Goal: Transaction & Acquisition: Subscribe to service/newsletter

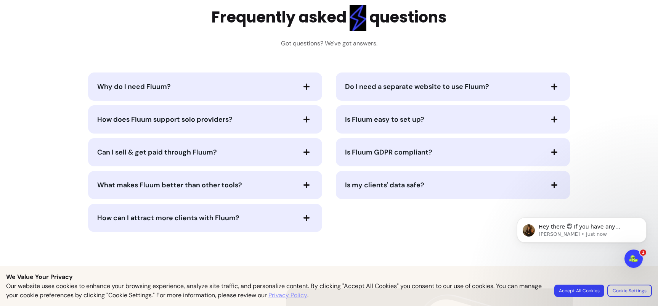
click at [406, 83] on span "Do I need a separate website to use Fluum?" at bounding box center [417, 86] width 144 height 9
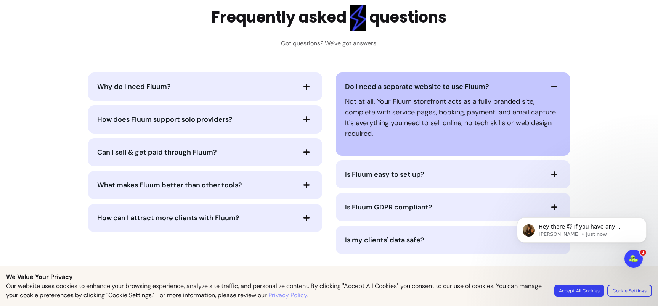
click at [406, 83] on span "Do I need a separate website to use Fluum?" at bounding box center [417, 86] width 144 height 9
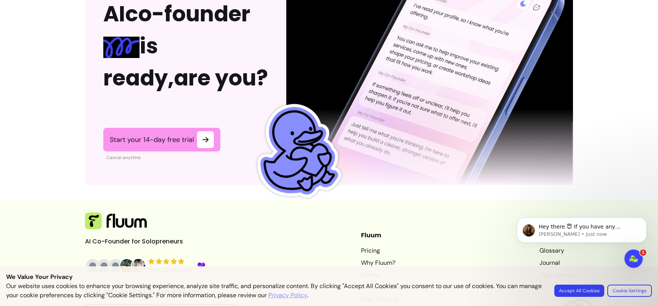
scroll to position [1933, 0]
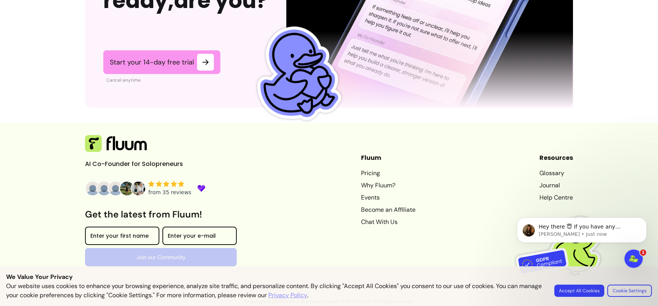
click at [369, 186] on link "Why Fluum?" at bounding box center [388, 185] width 55 height 9
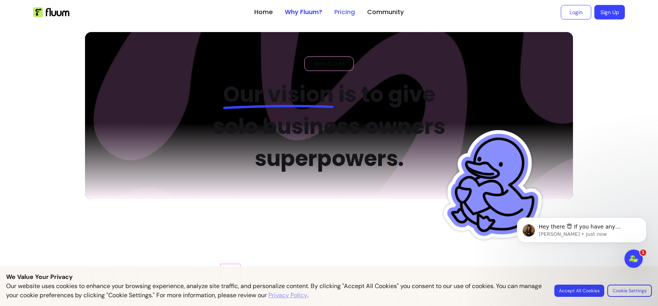
click at [337, 10] on link "Pricing" at bounding box center [345, 12] width 21 height 9
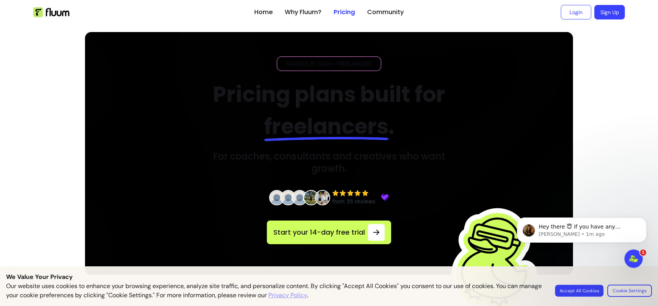
click at [566, 291] on button "Accept All Cookies" at bounding box center [579, 291] width 48 height 12
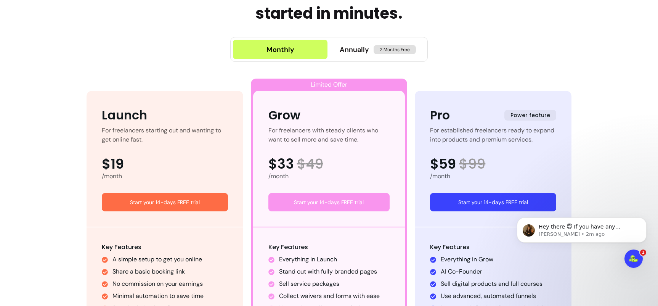
scroll to position [310, 0]
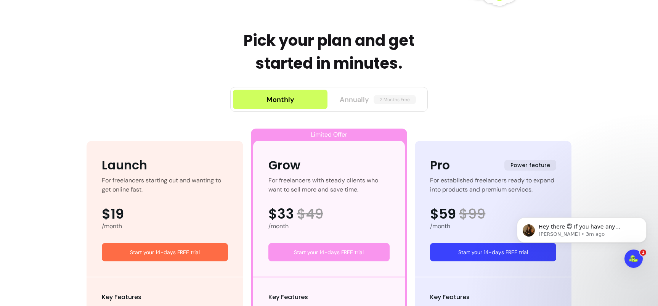
click at [403, 102] on span "2 Months Free" at bounding box center [395, 99] width 42 height 9
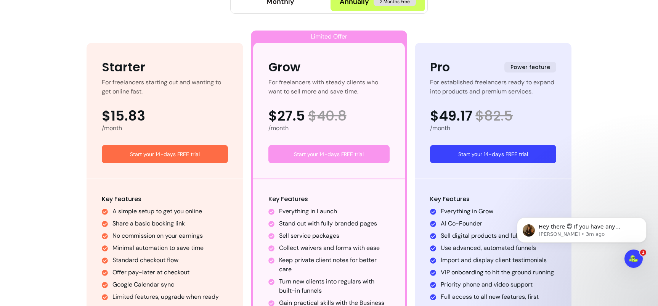
scroll to position [404, 0]
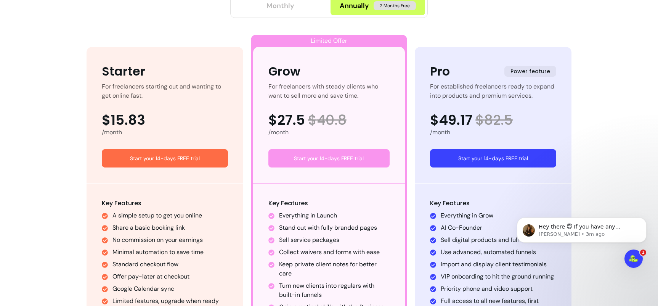
click at [310, 8] on button "Monthly" at bounding box center [280, 5] width 95 height 19
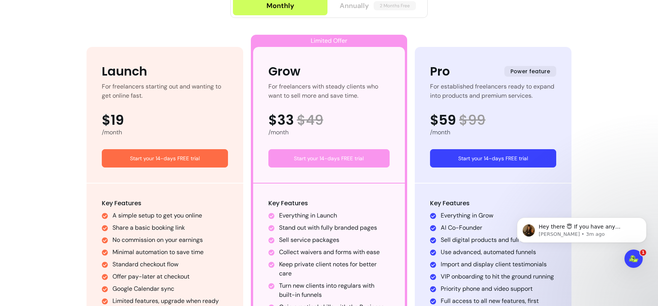
click at [342, 10] on span "Annually" at bounding box center [354, 5] width 29 height 11
